Goal: Transaction & Acquisition: Download file/media

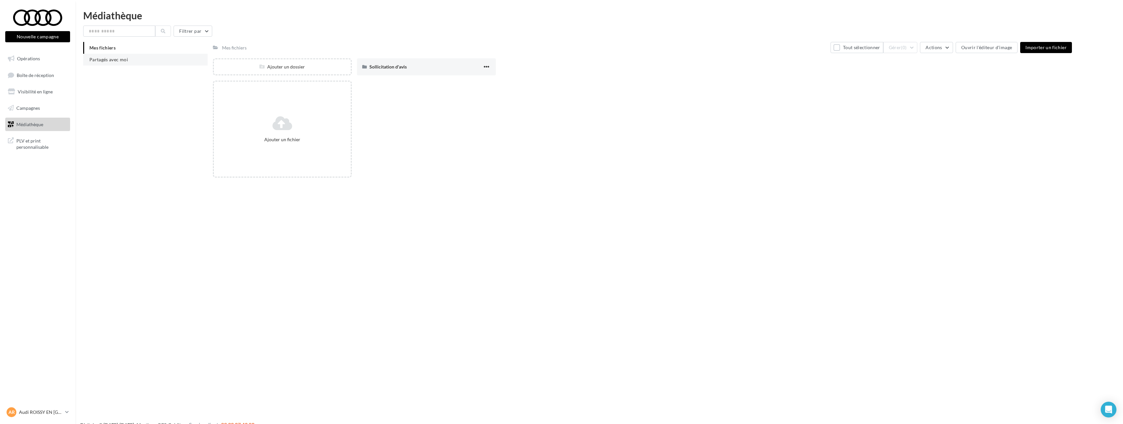
click at [152, 63] on li "Partagés avec moi" at bounding box center [145, 60] width 125 height 12
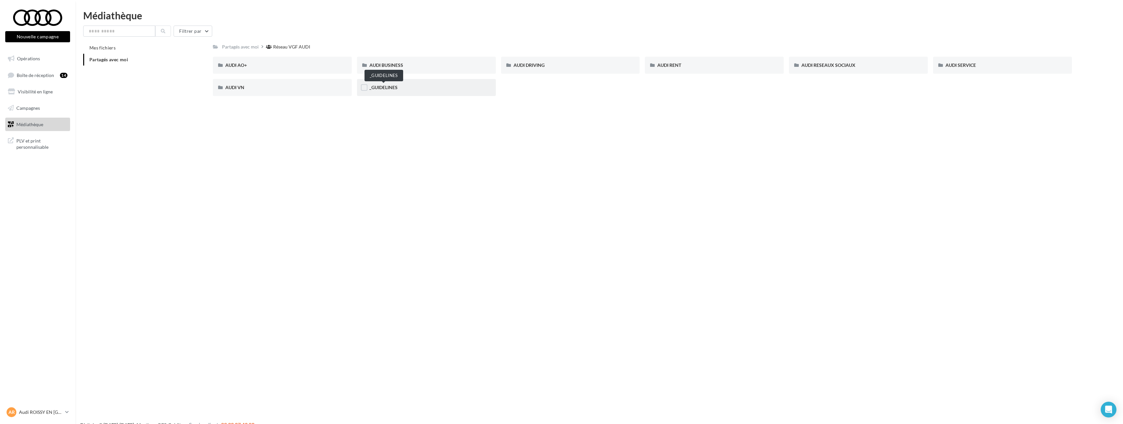
click at [394, 88] on span "_GUIDELINES" at bounding box center [384, 88] width 28 height 6
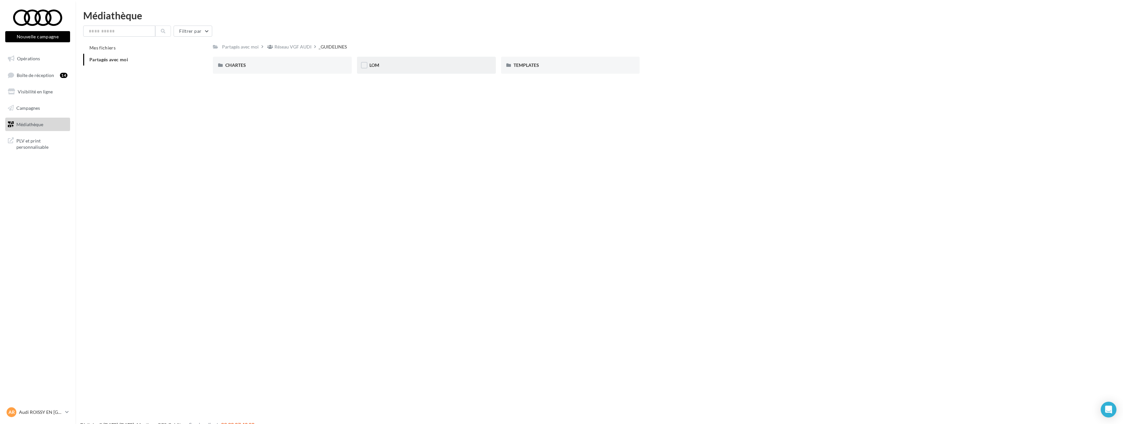
click at [409, 66] on div "LOM" at bounding box center [427, 65] width 114 height 7
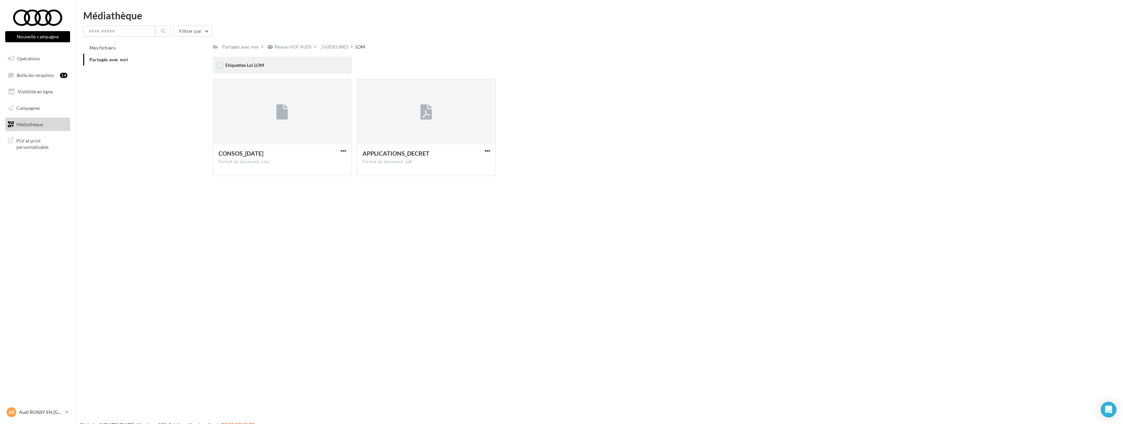
click at [335, 62] on div "Etiquettes Loi LOM" at bounding box center [282, 65] width 114 height 7
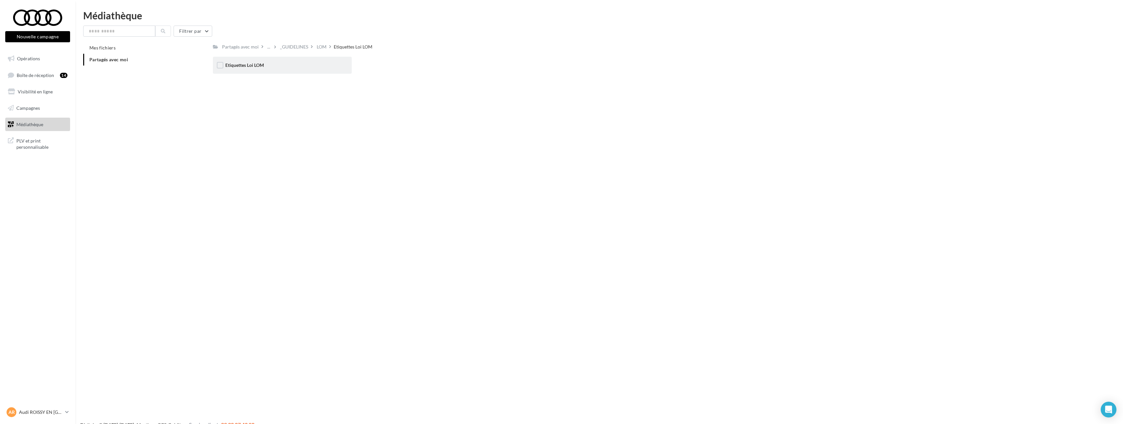
click at [323, 66] on div "Etiquettes Loi LOM" at bounding box center [282, 65] width 114 height 7
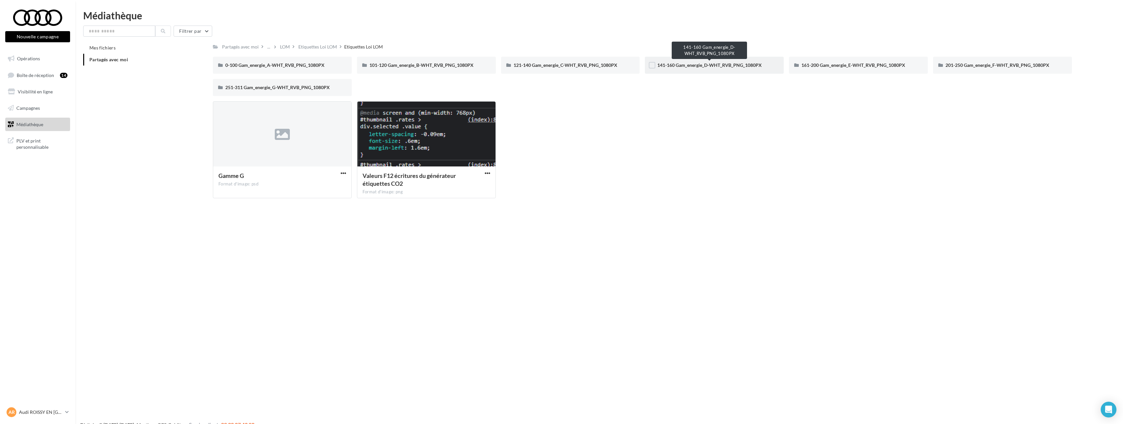
click at [733, 66] on span "141-160 Gam_energie_D-WHT_RVB_PNG_1080PX" at bounding box center [710, 65] width 105 height 6
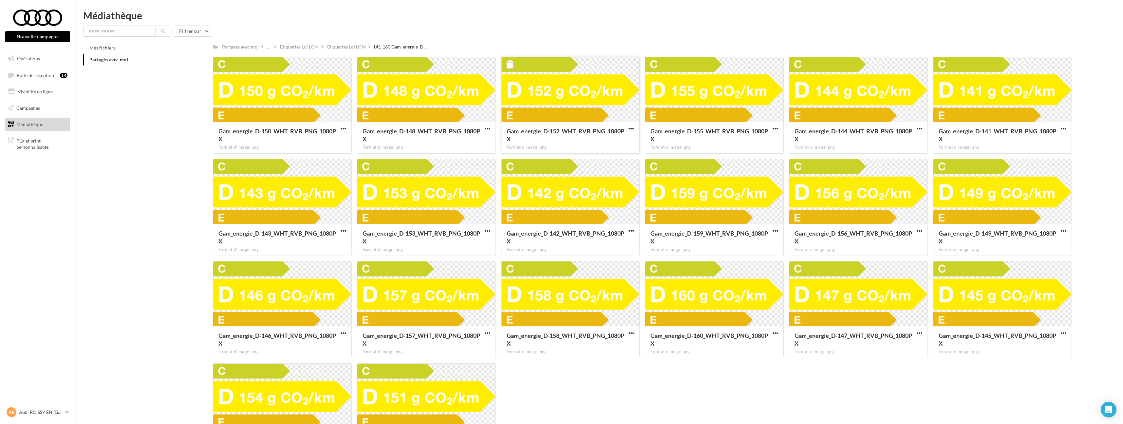
click at [628, 131] on button "button" at bounding box center [631, 129] width 8 height 7
click at [629, 138] on button "Télécharger" at bounding box center [603, 141] width 66 height 17
click at [303, 48] on div "Etiquettes Loi LOM" at bounding box center [299, 47] width 39 height 7
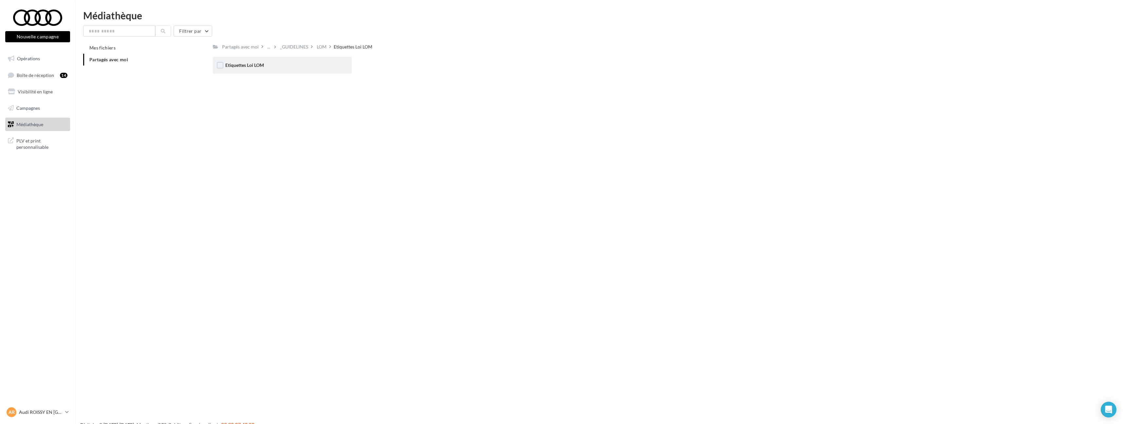
click at [288, 59] on div "Etiquettes Loi LOM" at bounding box center [282, 65] width 139 height 17
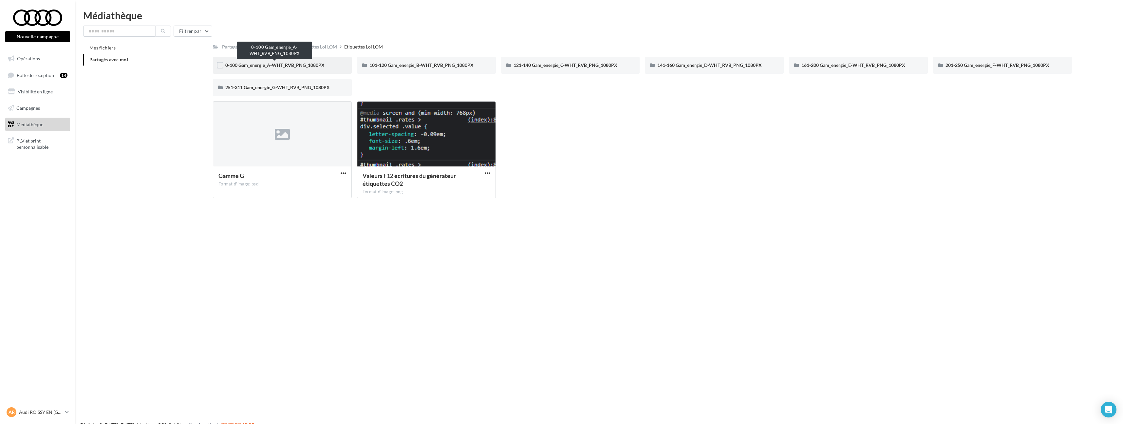
click at [311, 64] on span "0-100 Gam_energie_A-WHT_RVB_PNG_1080PX" at bounding box center [274, 65] width 99 height 6
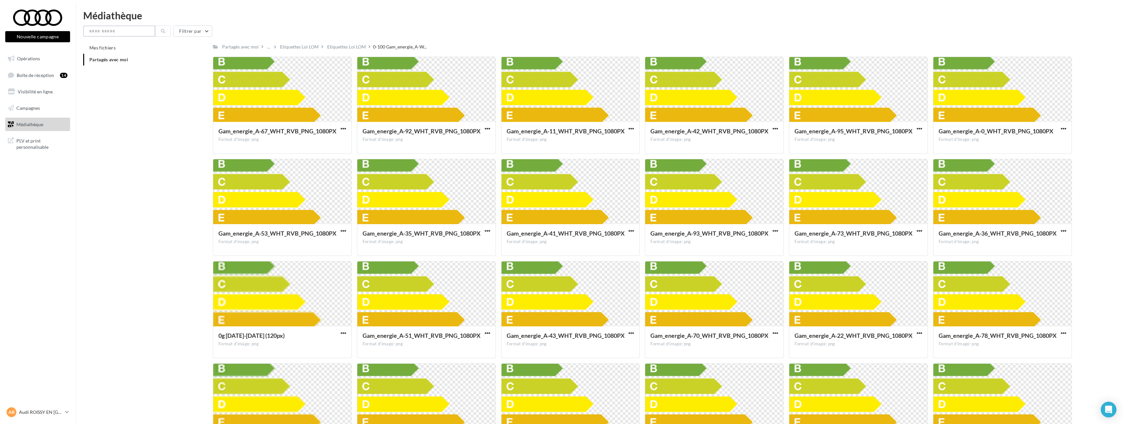
click at [111, 35] on input "text" at bounding box center [119, 31] width 72 height 11
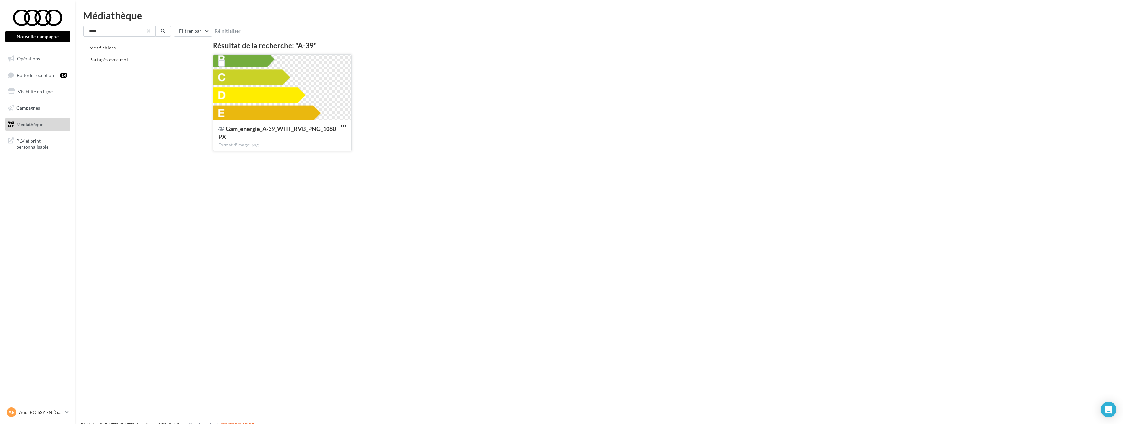
type input "****"
click at [348, 126] on div "Gam_energie_A-39_WHT_RVB_PNG_1080PX Format d'image: png" at bounding box center [282, 135] width 138 height 31
click at [345, 125] on span "button" at bounding box center [344, 126] width 6 height 6
click at [337, 138] on button "Télécharger" at bounding box center [315, 139] width 66 height 17
